Goal: Check status

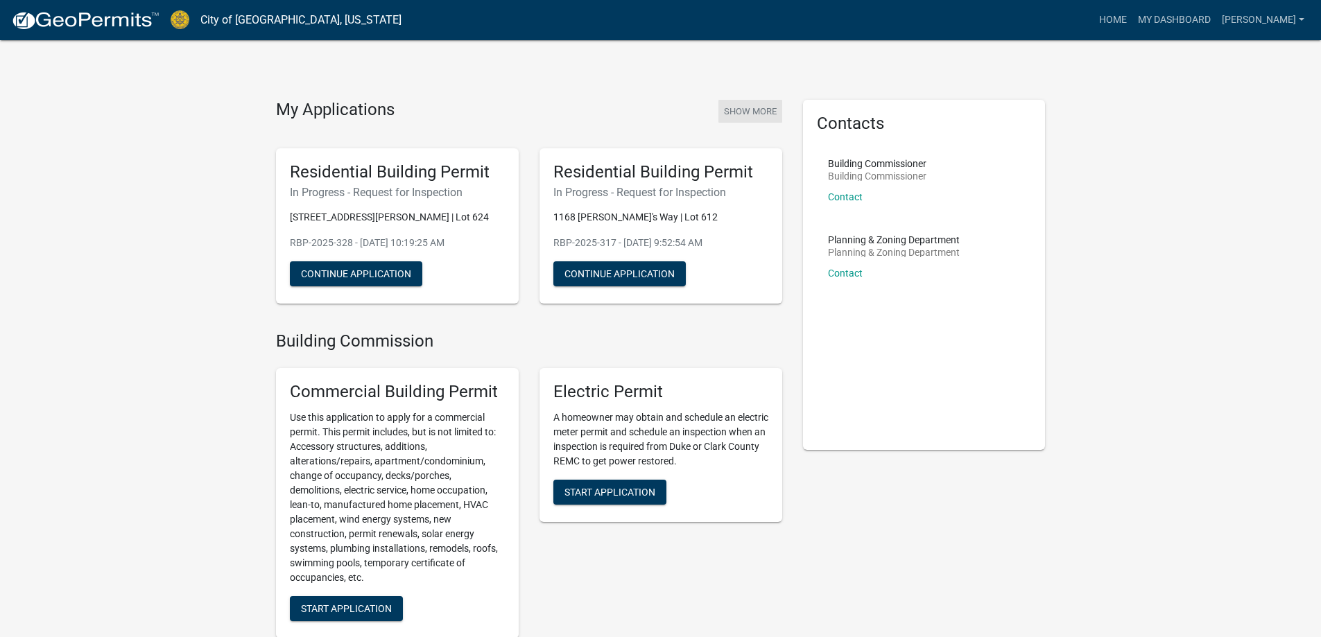
click at [745, 115] on button "Show More" at bounding box center [750, 111] width 64 height 23
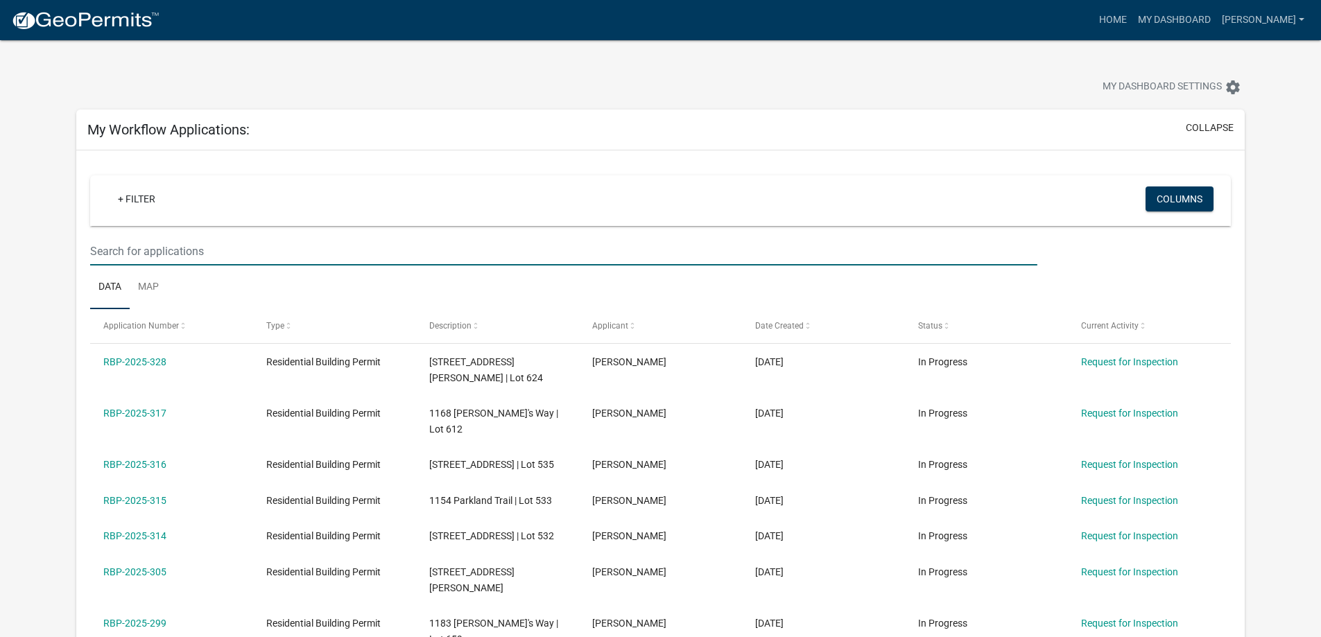
click at [156, 253] on input "text" at bounding box center [563, 251] width 946 height 28
type input "549"
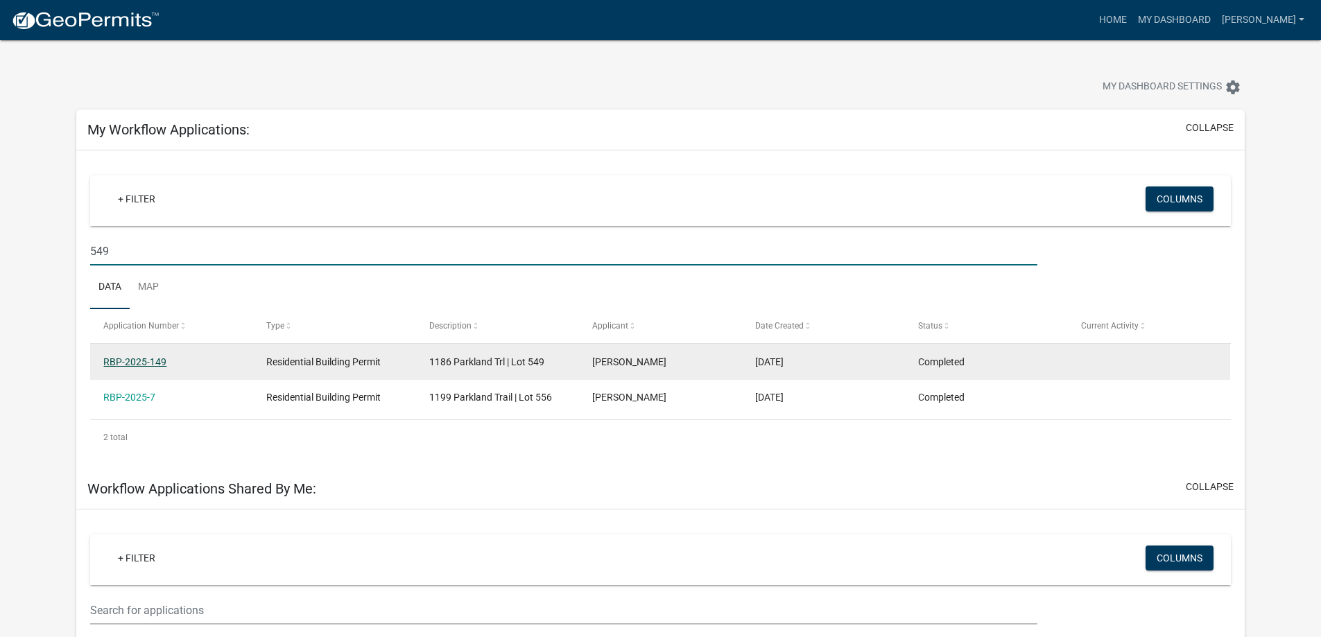
click at [133, 357] on link "RBP-2025-149" at bounding box center [134, 361] width 63 height 11
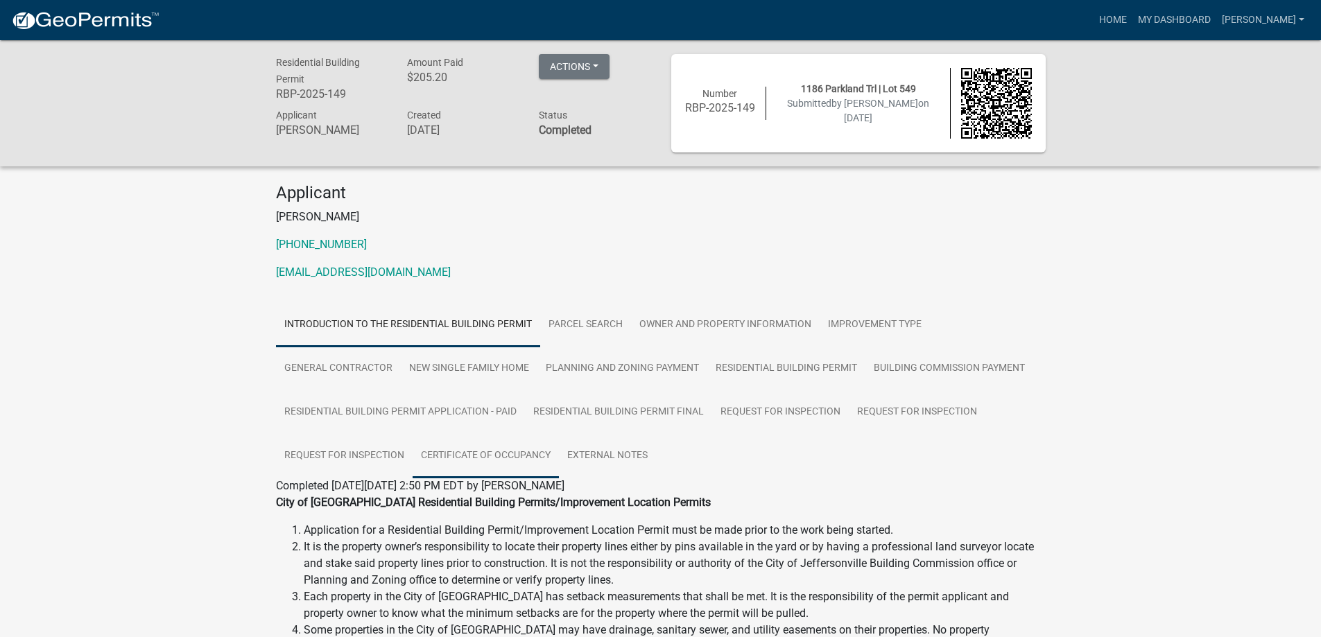
click at [472, 453] on link "Certificate of Occupancy" at bounding box center [485, 456] width 146 height 44
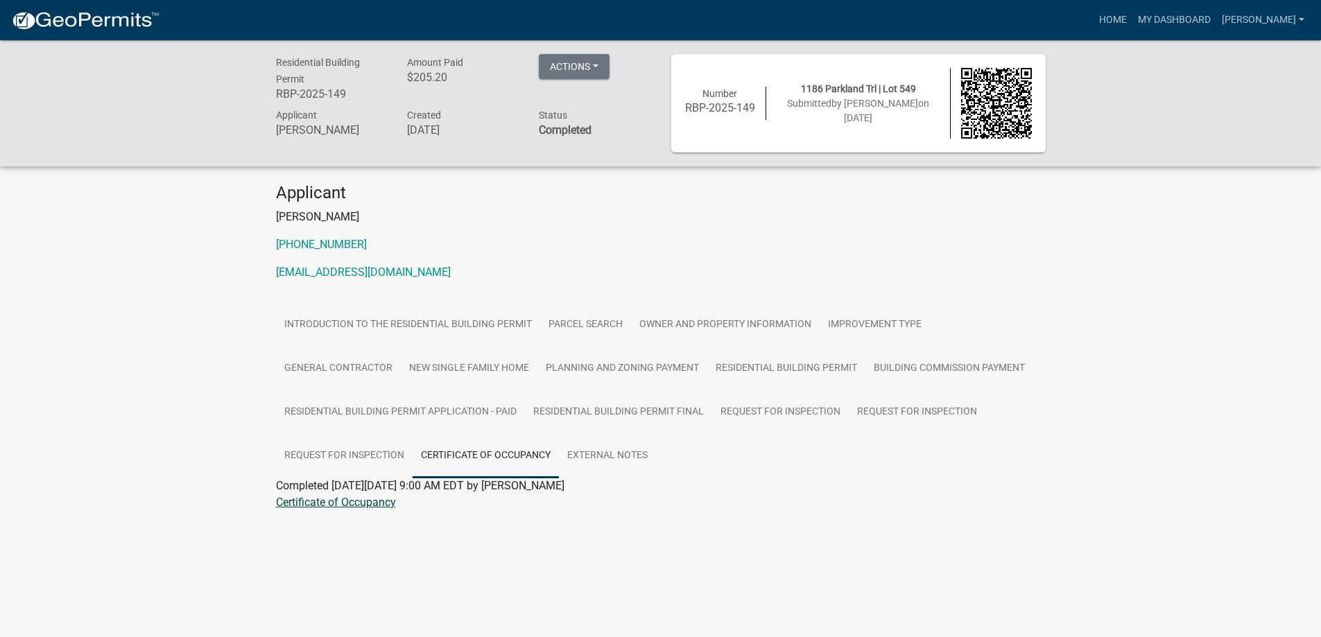
click at [328, 503] on link "Certificate of Occupancy" at bounding box center [336, 502] width 120 height 13
